Goal: Information Seeking & Learning: Learn about a topic

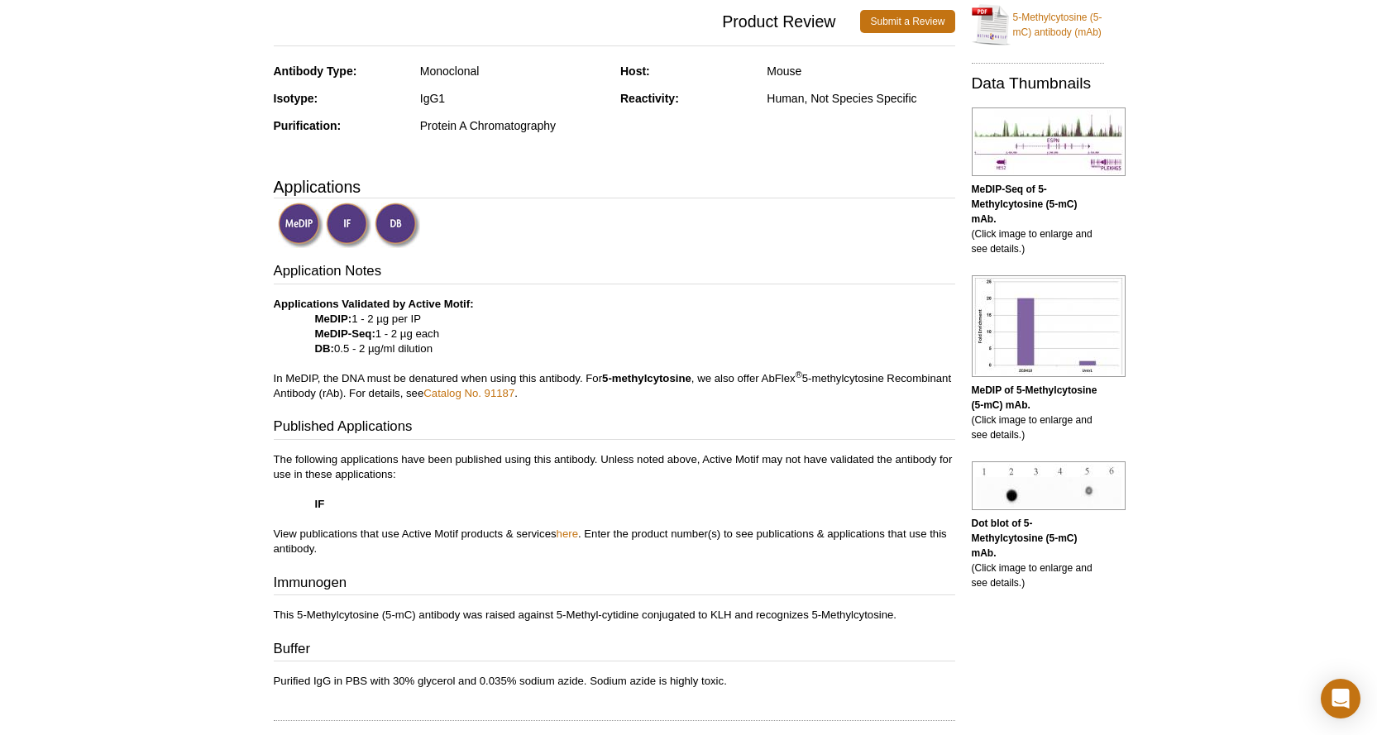
scroll to position [395, 0]
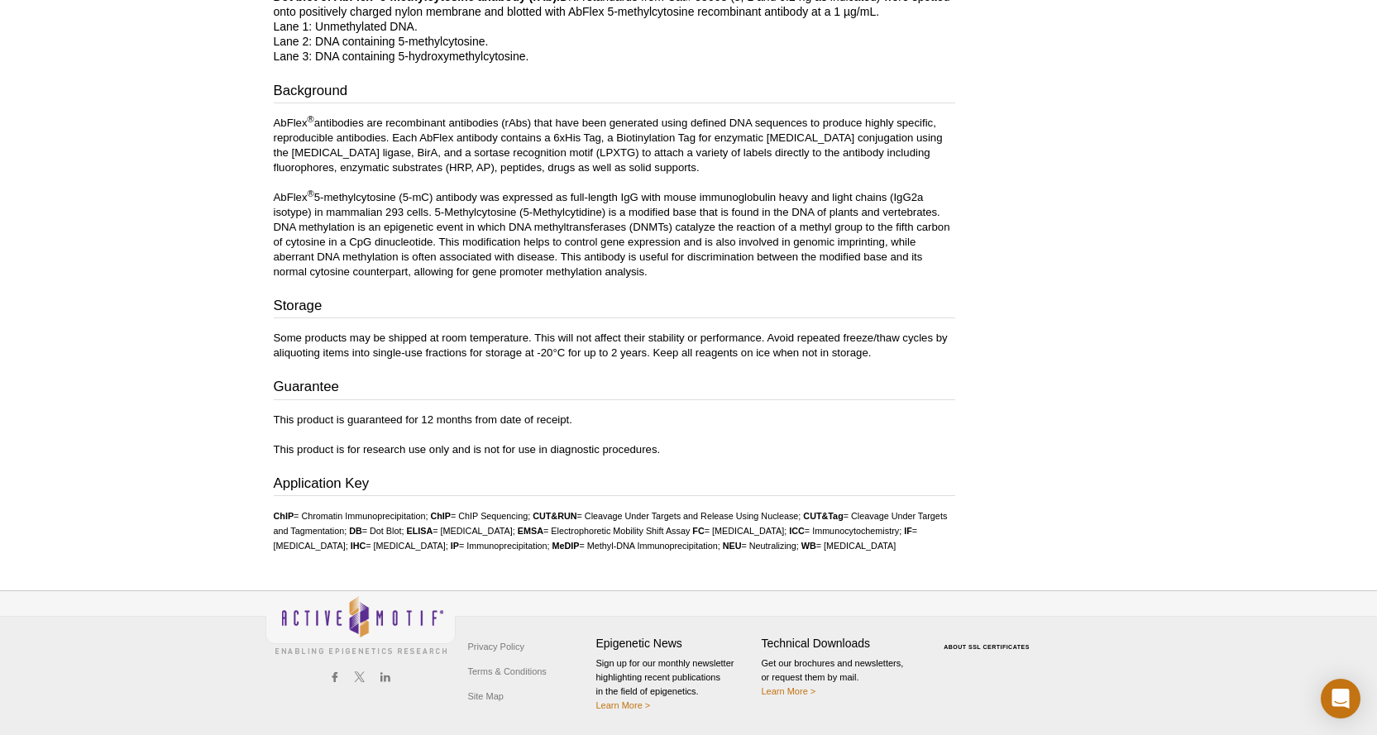
scroll to position [1014, 0]
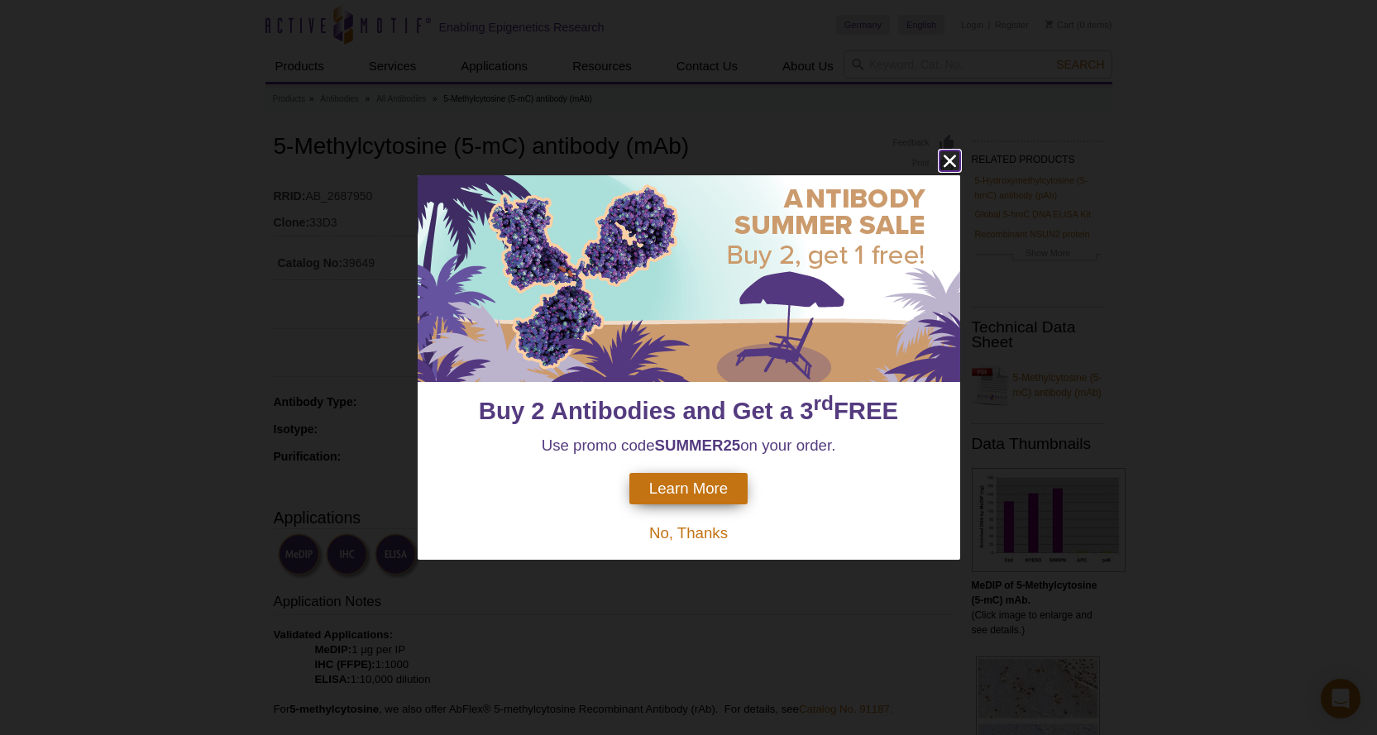
click at [959, 162] on icon "close" at bounding box center [949, 161] width 21 height 21
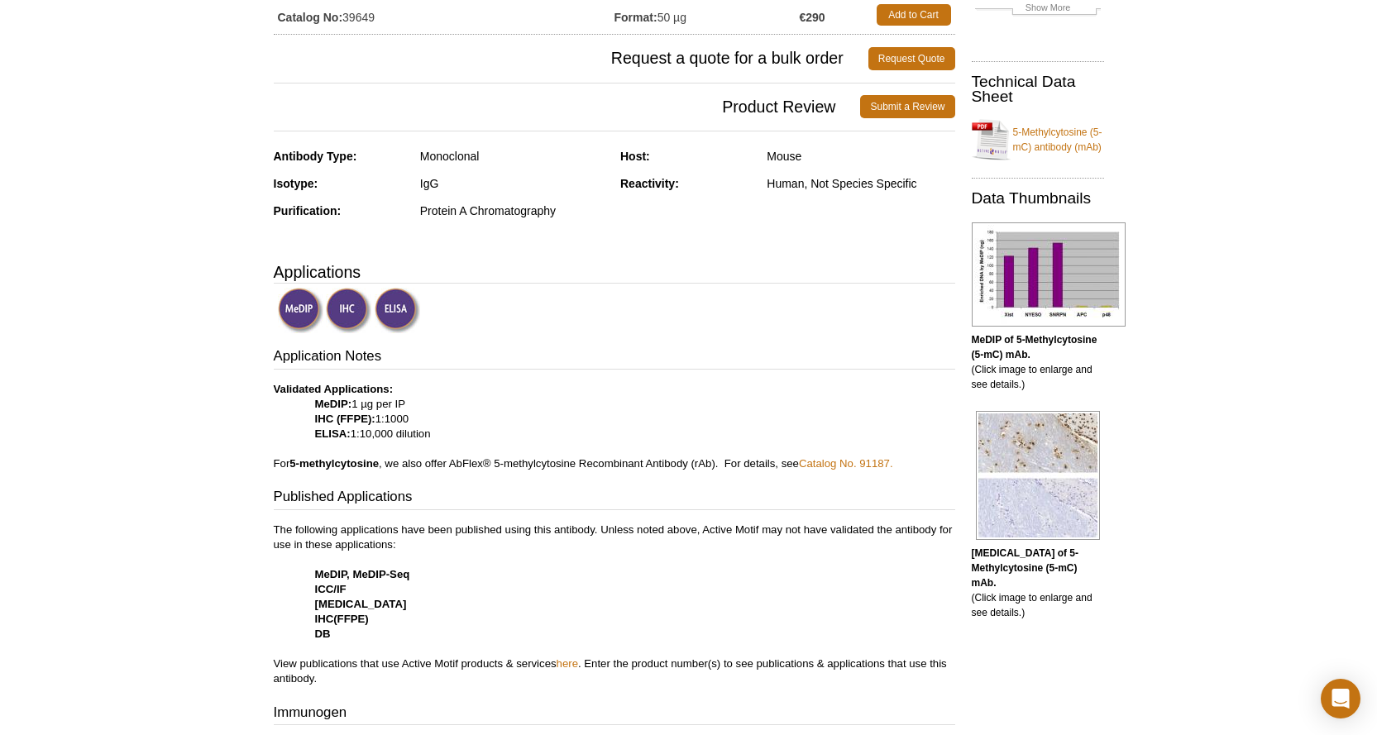
scroll to position [35, 0]
